Goal: Task Accomplishment & Management: Manage account settings

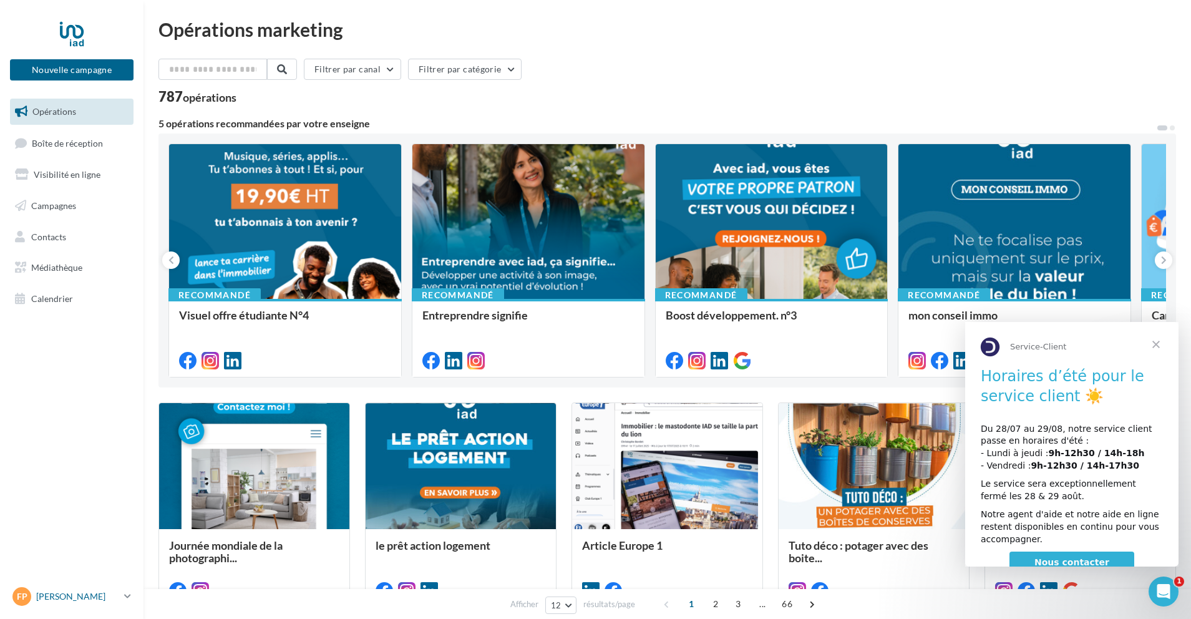
click at [46, 600] on p "[PERSON_NAME]" at bounding box center [77, 596] width 83 height 12
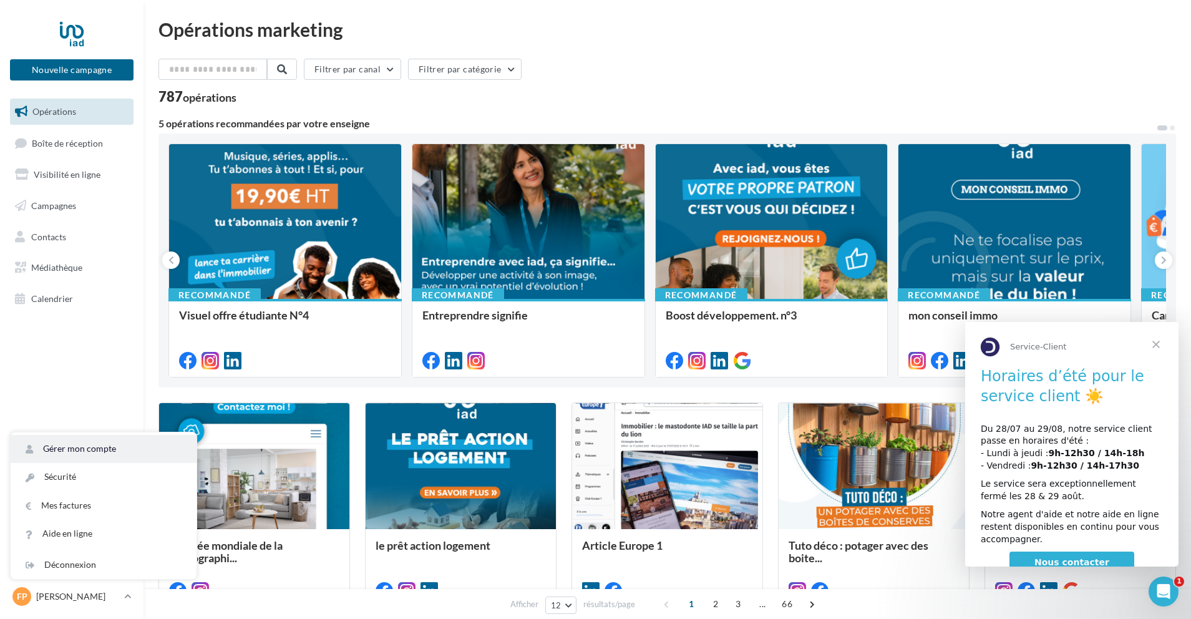
click at [87, 444] on link "Gérer mon compte" at bounding box center [104, 449] width 186 height 28
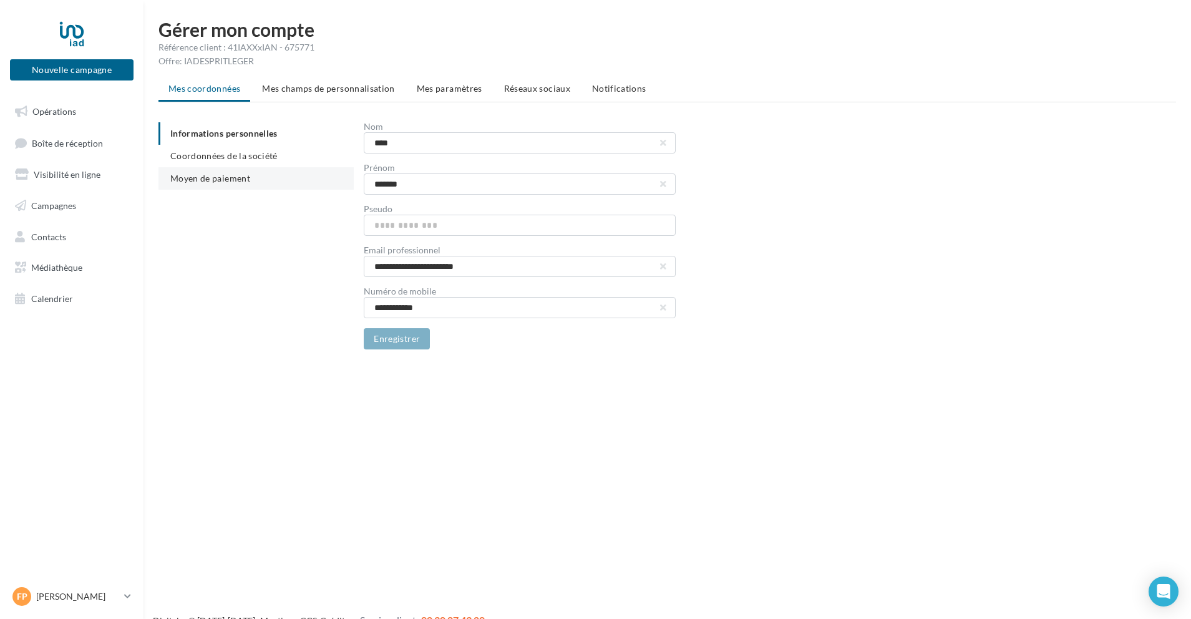
click at [253, 181] on li "Moyen de paiement" at bounding box center [255, 178] width 195 height 22
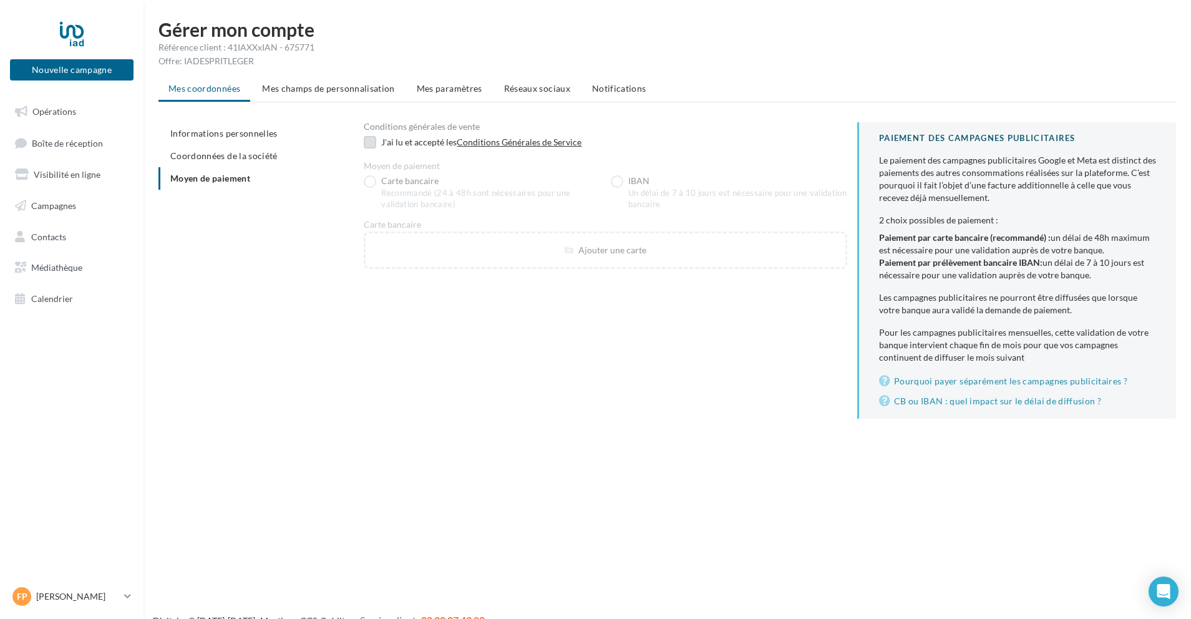
click at [372, 143] on label at bounding box center [370, 142] width 12 height 12
click at [370, 141] on label at bounding box center [370, 142] width 12 height 12
click at [222, 135] on span "Informations personnelles" at bounding box center [223, 133] width 107 height 11
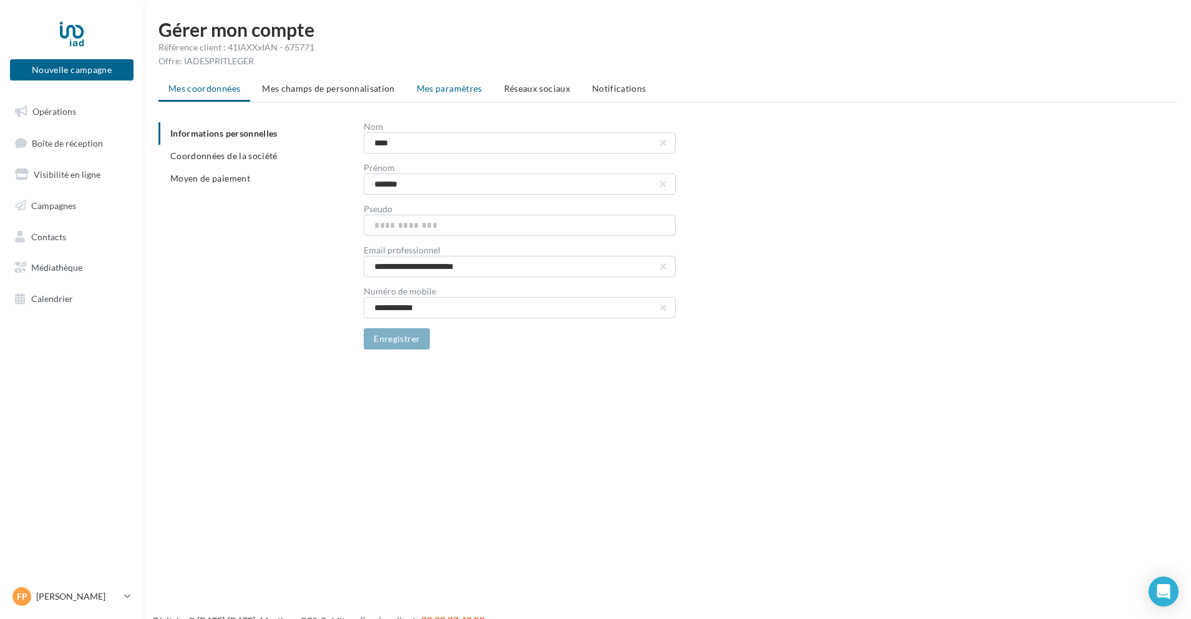
click at [460, 92] on span "Mes paramètres" at bounding box center [449, 88] width 65 height 11
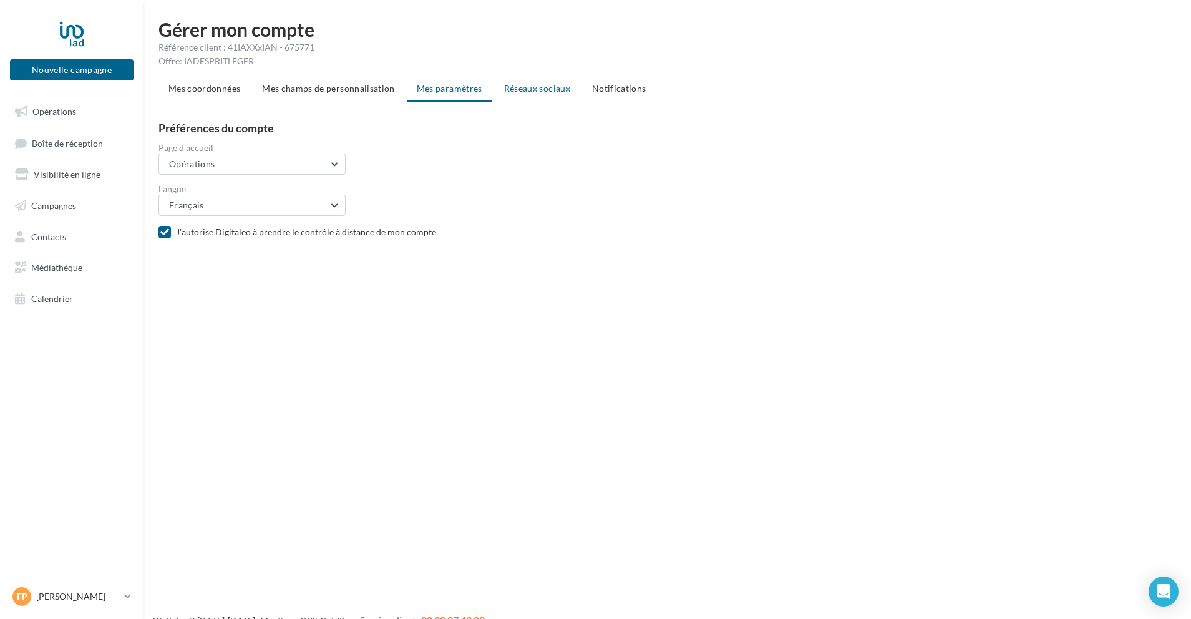
click at [538, 92] on span "Réseaux sociaux" at bounding box center [537, 88] width 66 height 11
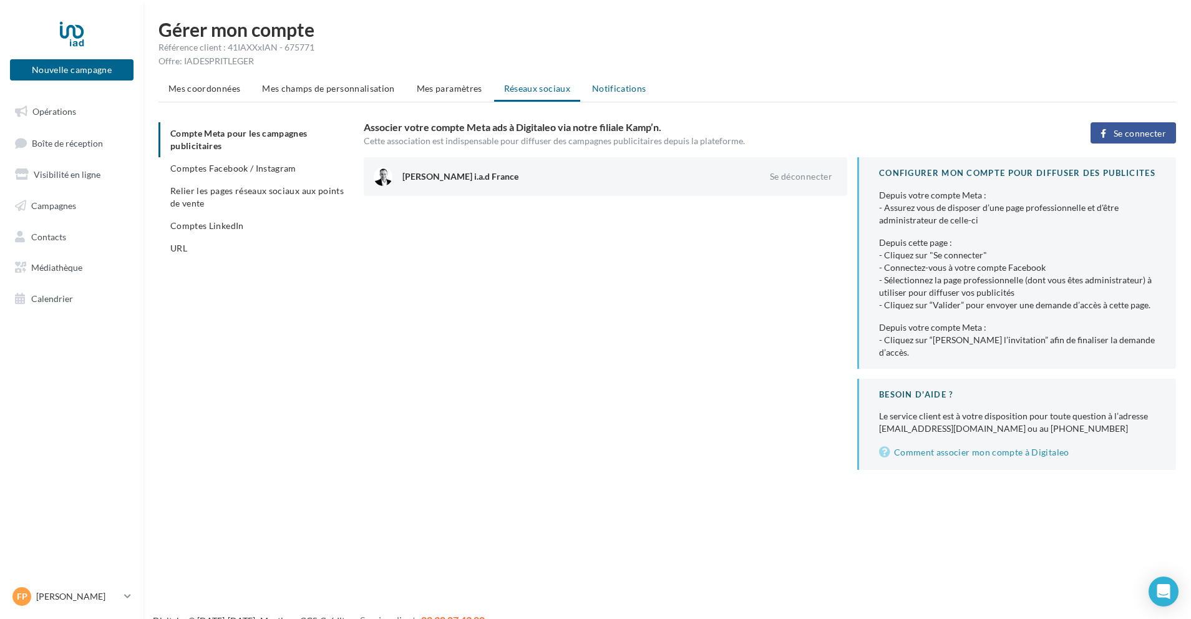
click at [624, 87] on span "Notifications" at bounding box center [619, 88] width 54 height 11
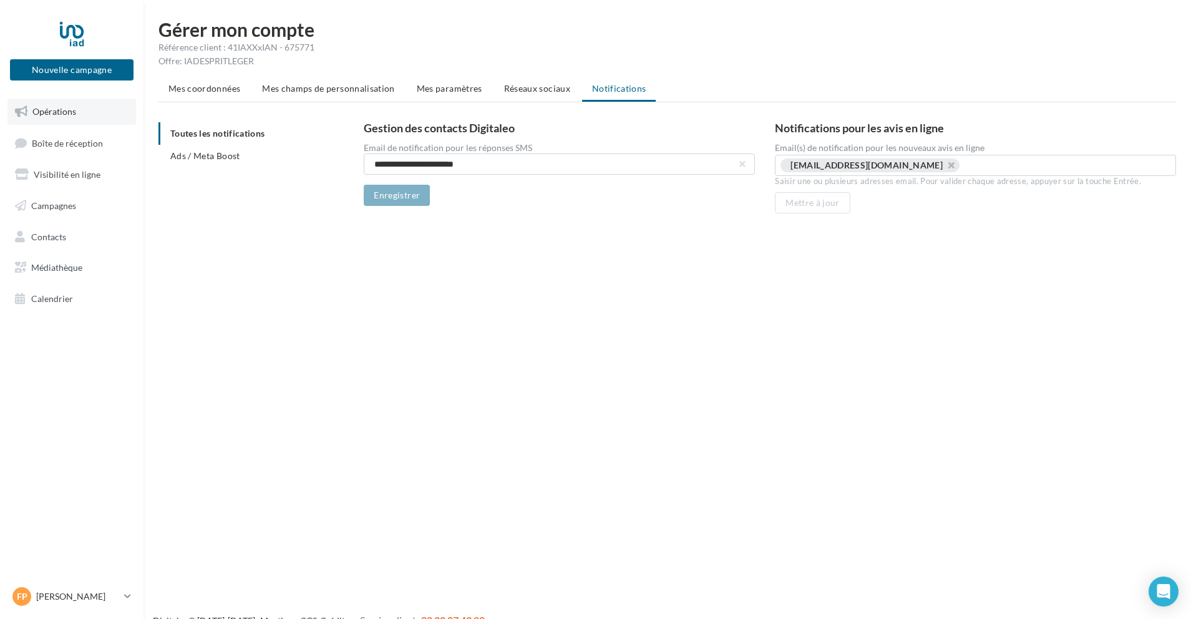
click at [62, 115] on span "Opérations" at bounding box center [54, 111] width 44 height 11
